Goal: Book appointment/travel/reservation

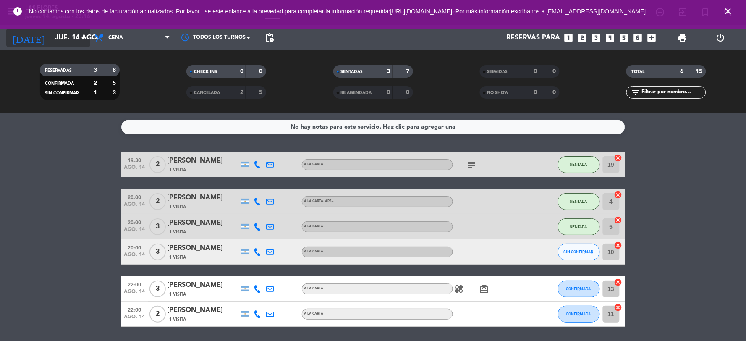
click at [53, 38] on input "jue. 14 ago." at bounding box center [95, 38] width 89 height 16
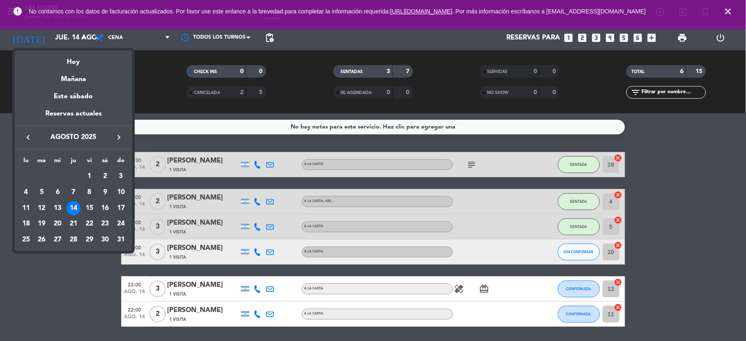
click at [93, 205] on div "15" at bounding box center [89, 208] width 14 height 14
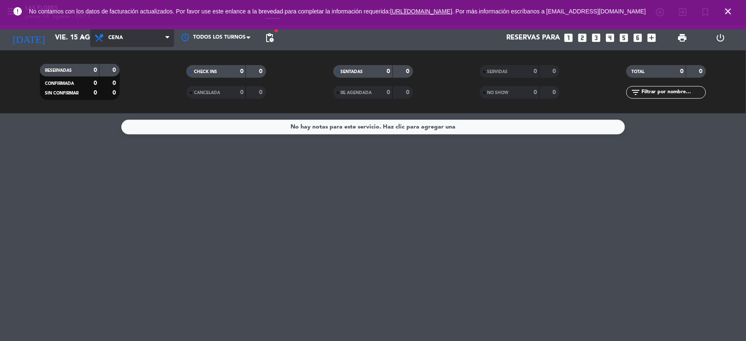
click at [128, 41] on span "Cena" at bounding box center [132, 38] width 84 height 18
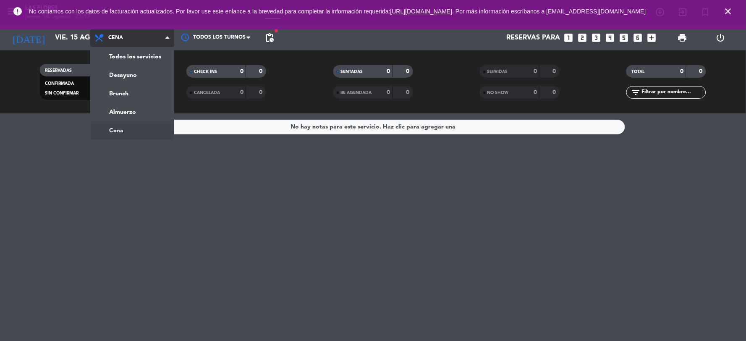
click at [128, 41] on span "Cena" at bounding box center [132, 38] width 84 height 18
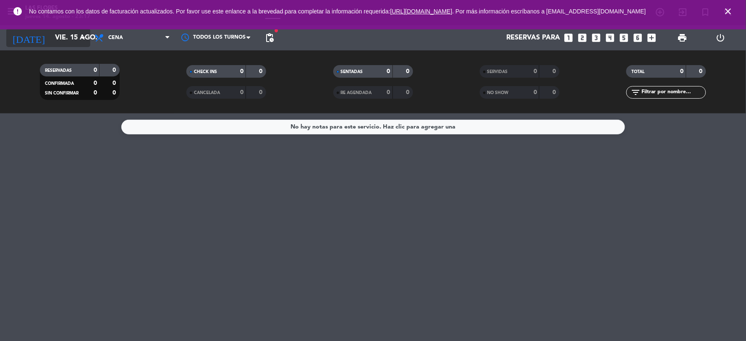
click at [76, 44] on input "vie. 15 ago." at bounding box center [95, 38] width 89 height 16
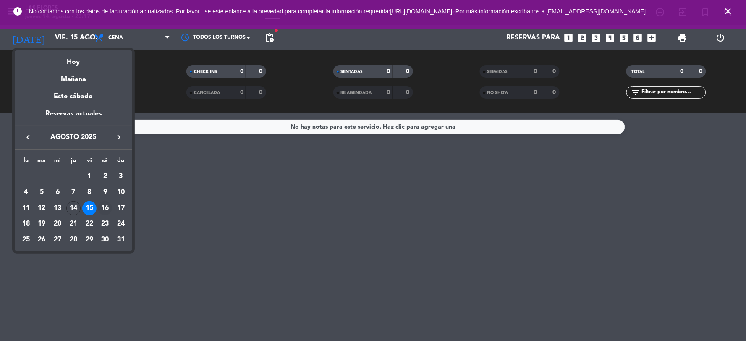
click at [111, 204] on div "16" at bounding box center [105, 208] width 14 height 14
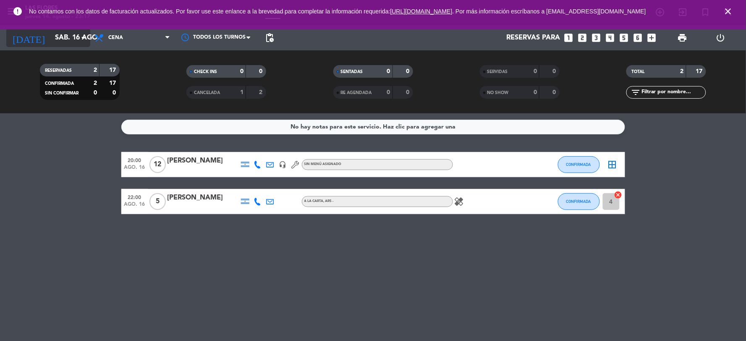
click at [51, 40] on input "sáb. 16 ago." at bounding box center [95, 38] width 89 height 16
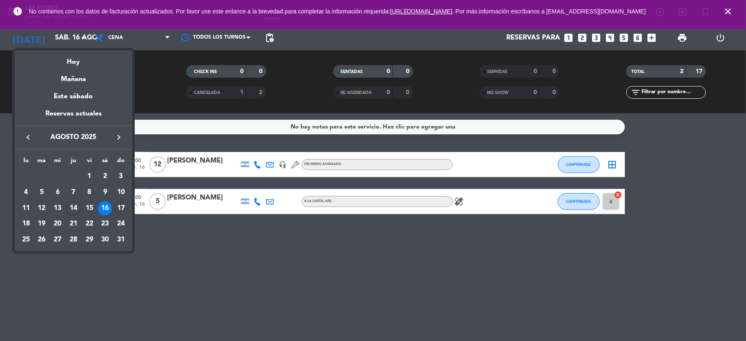
click at [120, 211] on div "17" at bounding box center [121, 208] width 14 height 14
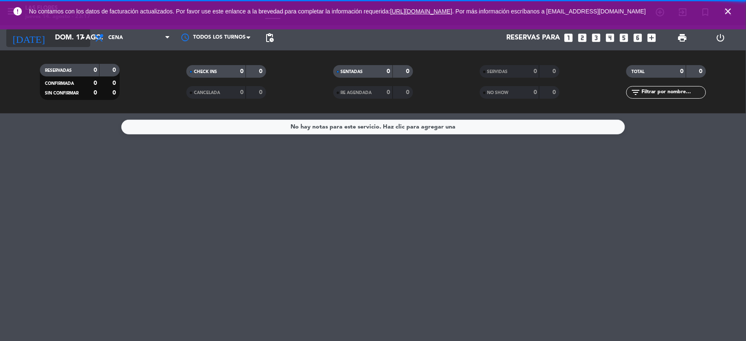
click at [73, 39] on input "dom. 17 ago." at bounding box center [95, 38] width 89 height 16
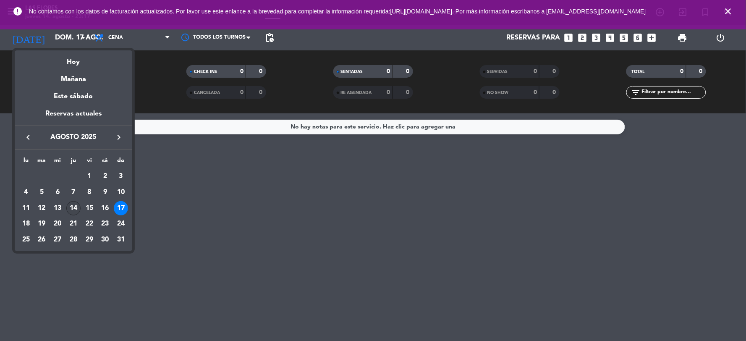
click at [74, 208] on div "14" at bounding box center [73, 208] width 14 height 14
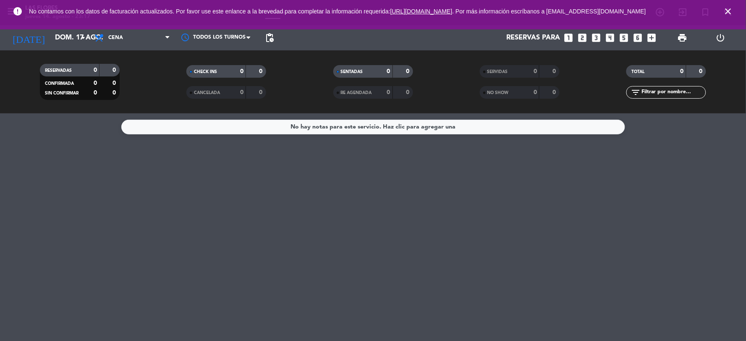
type input "jue. 14 ago."
click at [286, 210] on div "No hay notas para este servicio. Haz clic para agregar una" at bounding box center [373, 227] width 746 height 228
